Goal: Check status: Check status

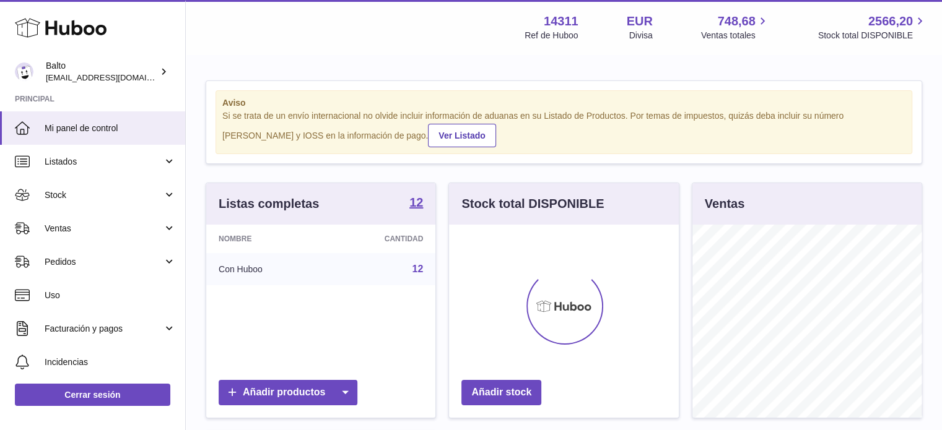
scroll to position [193, 230]
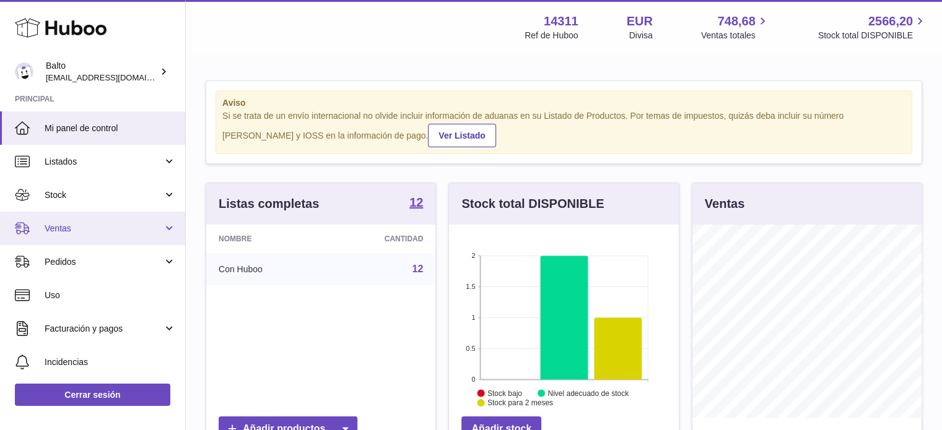
click at [86, 225] on span "Ventas" at bounding box center [104, 229] width 118 height 12
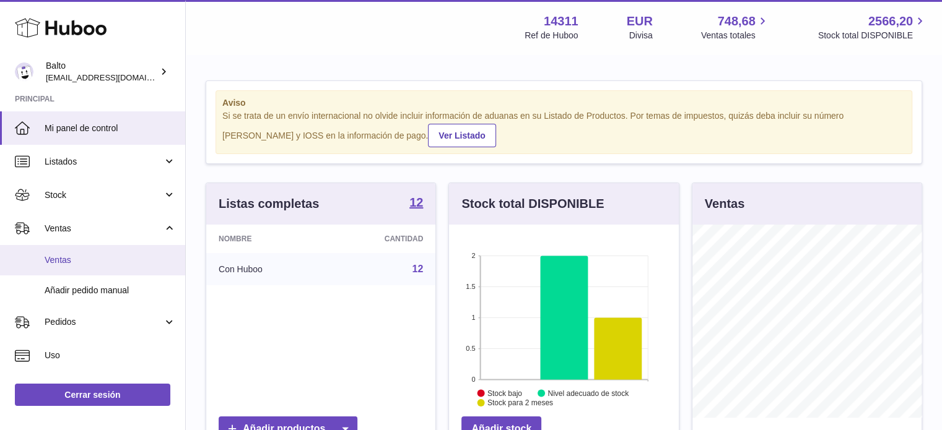
click at [79, 256] on span "Ventas" at bounding box center [110, 260] width 131 height 12
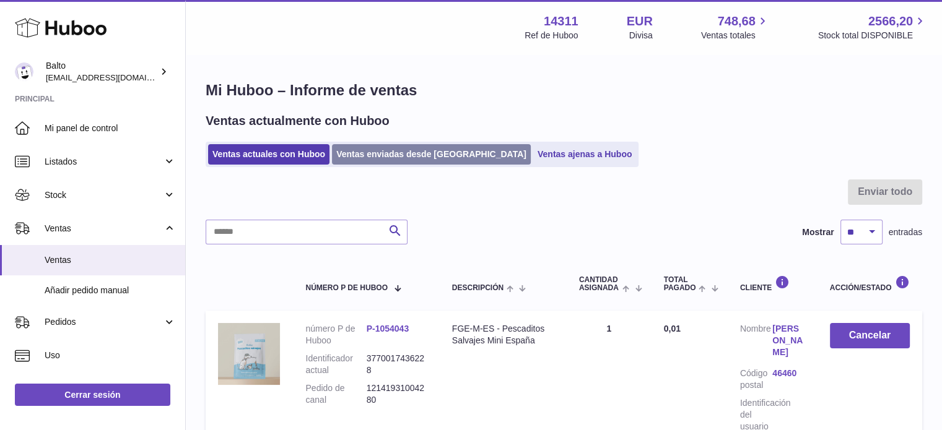
click at [357, 161] on link "Ventas enviadas desde Huboo" at bounding box center [431, 154] width 199 height 20
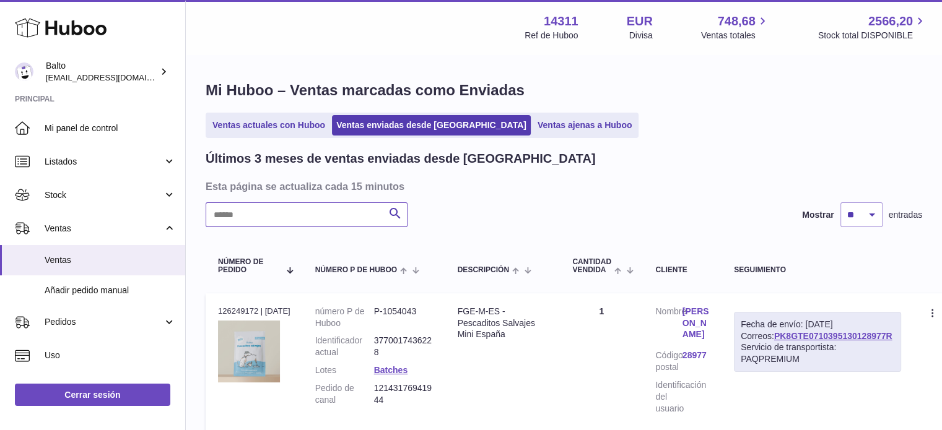
click at [300, 212] on input "text" at bounding box center [307, 214] width 202 height 25
paste input "**********"
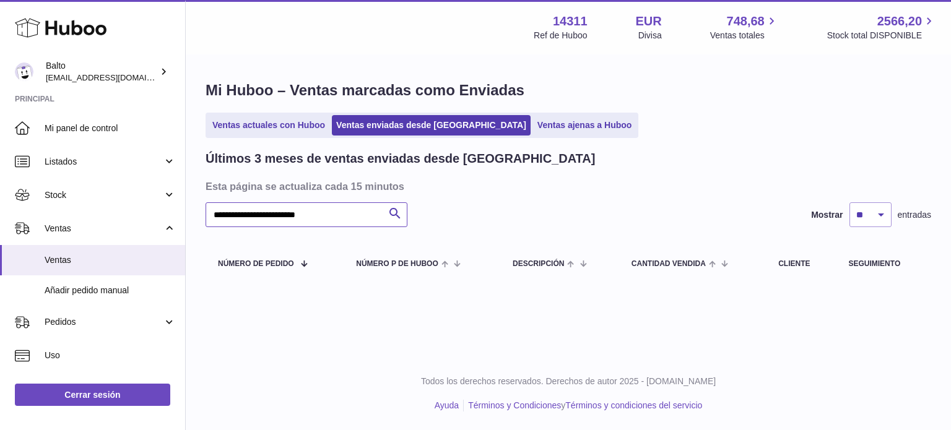
click at [282, 214] on input "**********" at bounding box center [307, 214] width 202 height 25
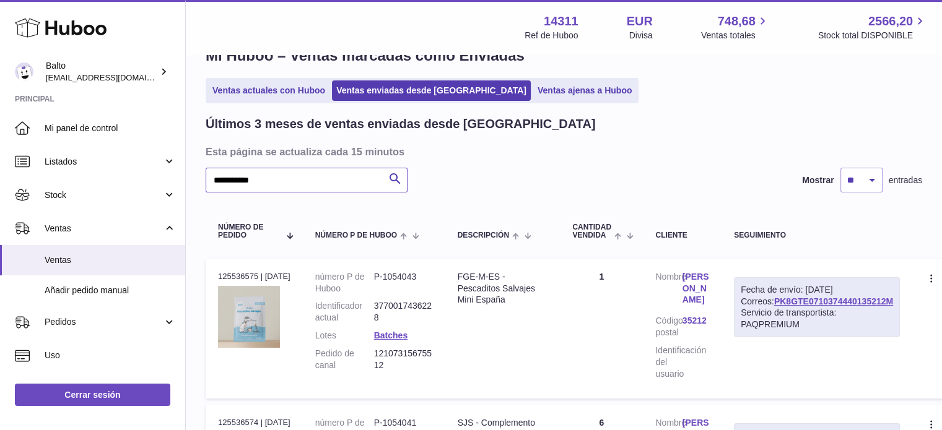
scroll to position [62, 0]
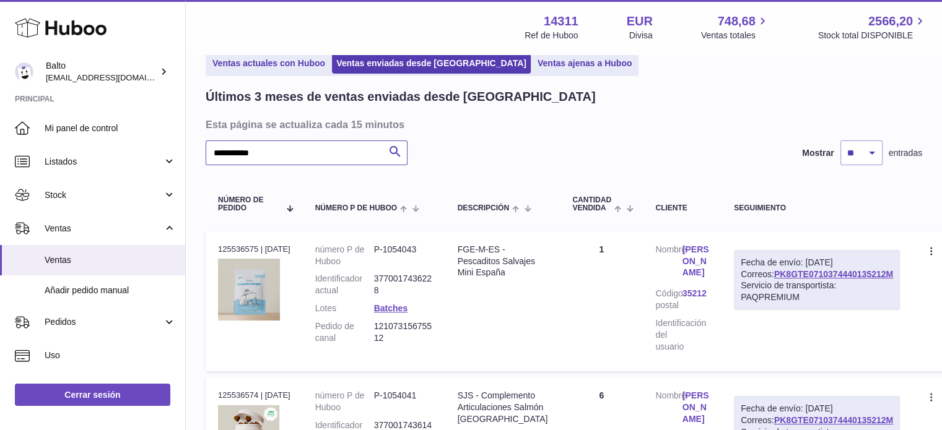
type input "**********"
drag, startPoint x: 864, startPoint y: 297, endPoint x: 745, endPoint y: 299, distance: 119.5
click at [745, 299] on div "Fecha de envío: 29º sep. 2025 Correos: PK8GTE0710374440135212M Servicio de tran…" at bounding box center [817, 280] width 166 height 61
copy link "PK8GTE0710374440135212M"
click at [912, 309] on td "Crear una incidencia Duplicar la orden" at bounding box center [932, 302] width 40 height 140
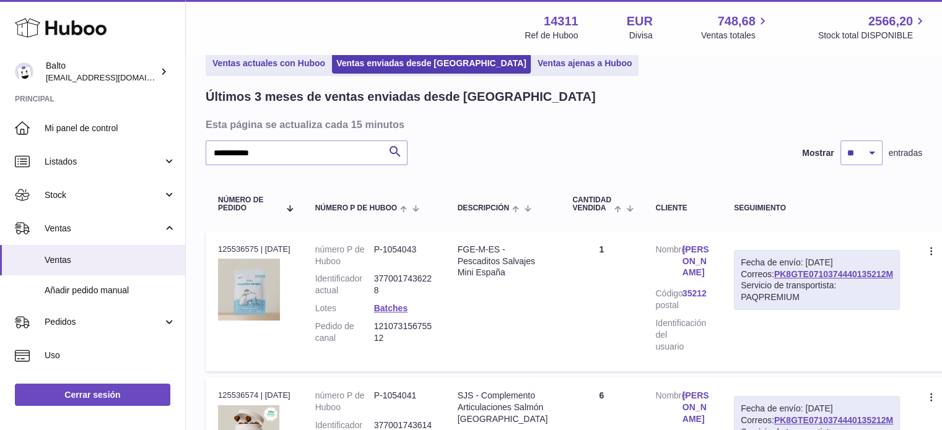
drag, startPoint x: 864, startPoint y: 294, endPoint x: 740, endPoint y: 296, distance: 123.8
click at [740, 296] on div "Fecha de envío: 29º sep. 2025 Correos: PK8GTE0710374440135212M Servicio de tran…" at bounding box center [817, 280] width 166 height 61
copy link "PK8GTE0710374440135212M"
